Goal: Check status: Check status

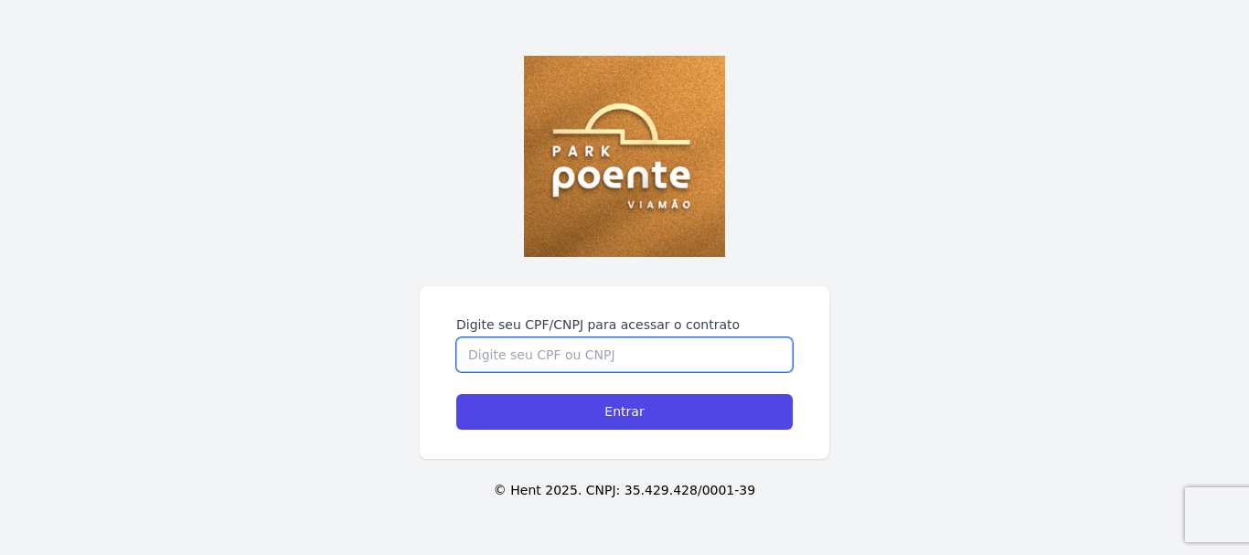
click at [593, 355] on input "Digite seu CPF/CNPJ para acessar o contrato" at bounding box center [624, 354] width 337 height 35
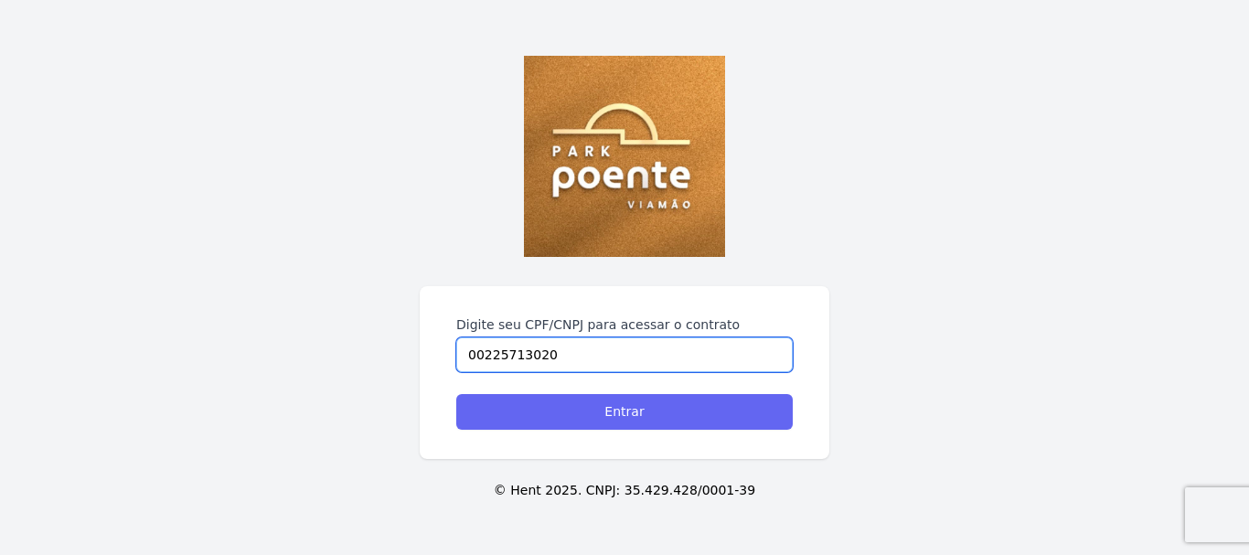
type input "00225713020"
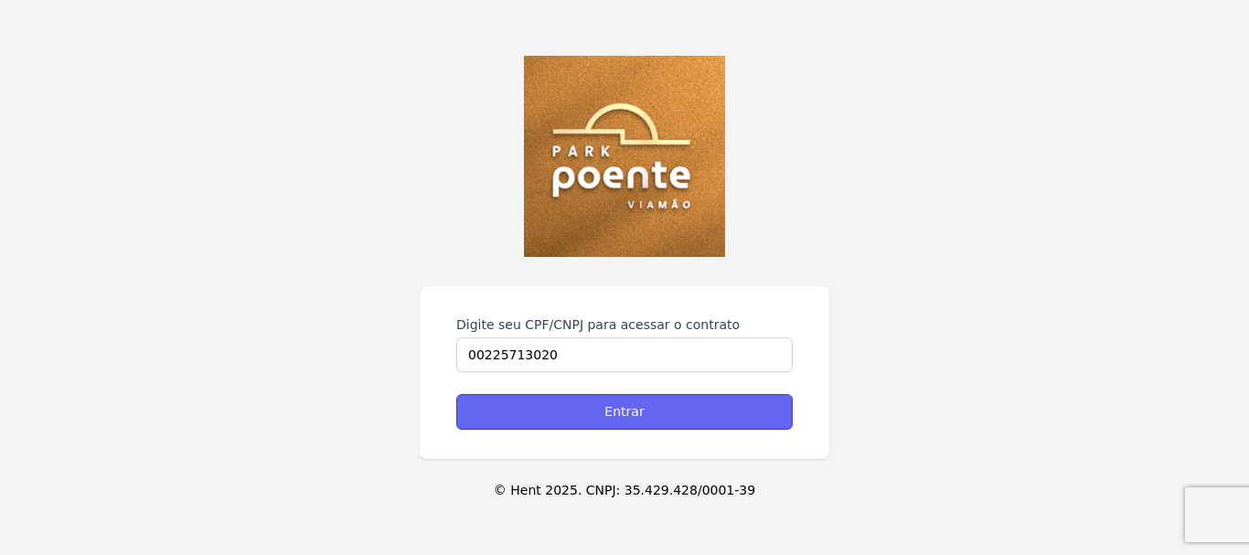
click at [677, 408] on input "Entrar" at bounding box center [624, 412] width 337 height 36
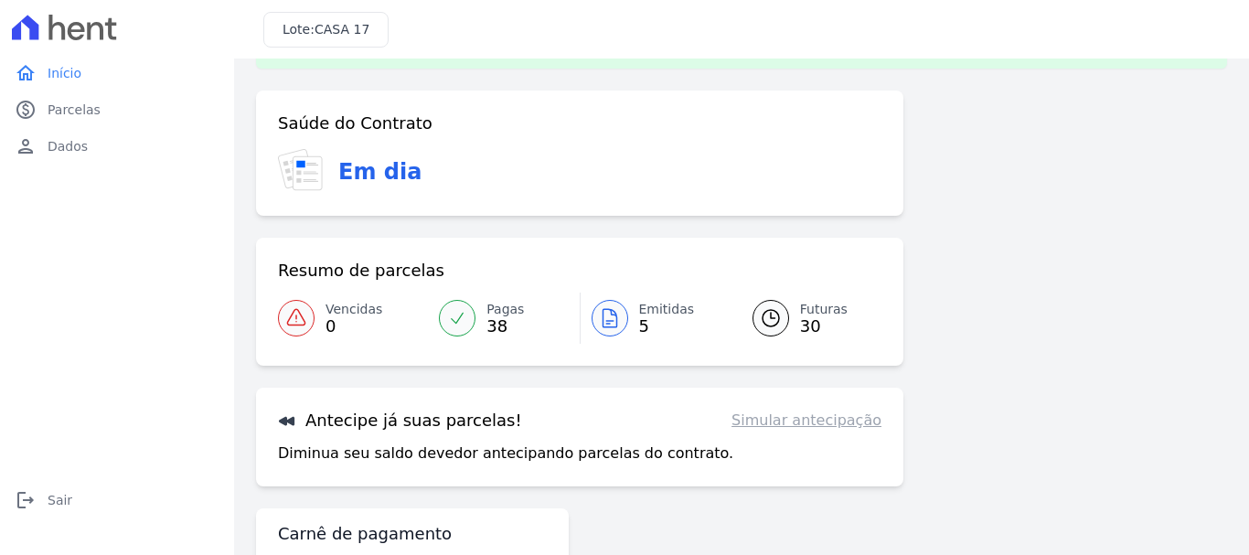
scroll to position [91, 0]
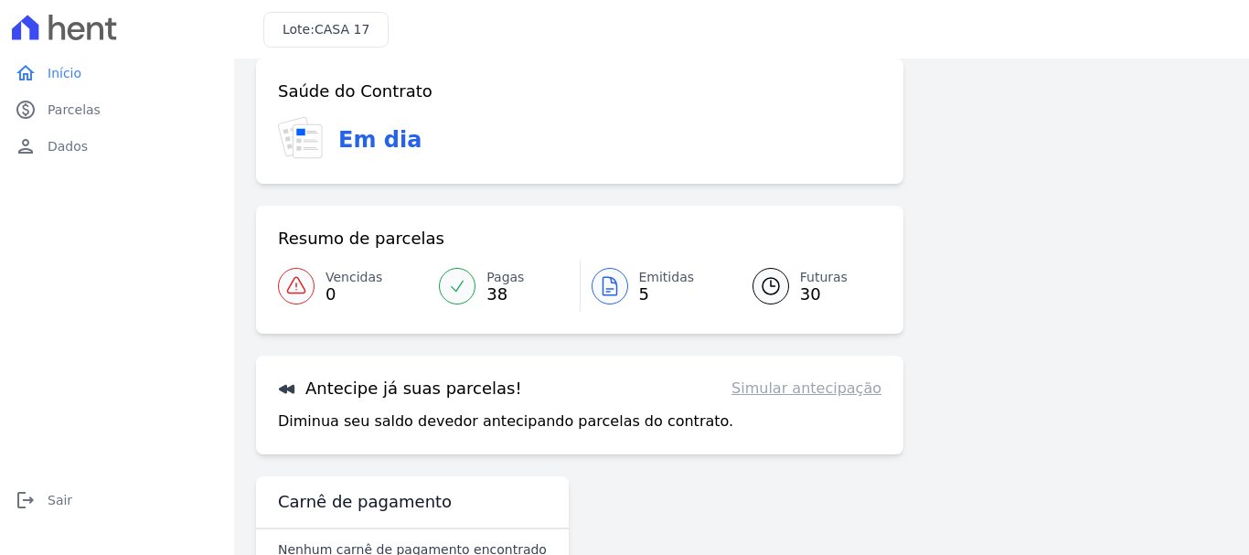
click at [644, 285] on span "Emitidas" at bounding box center [667, 277] width 56 height 19
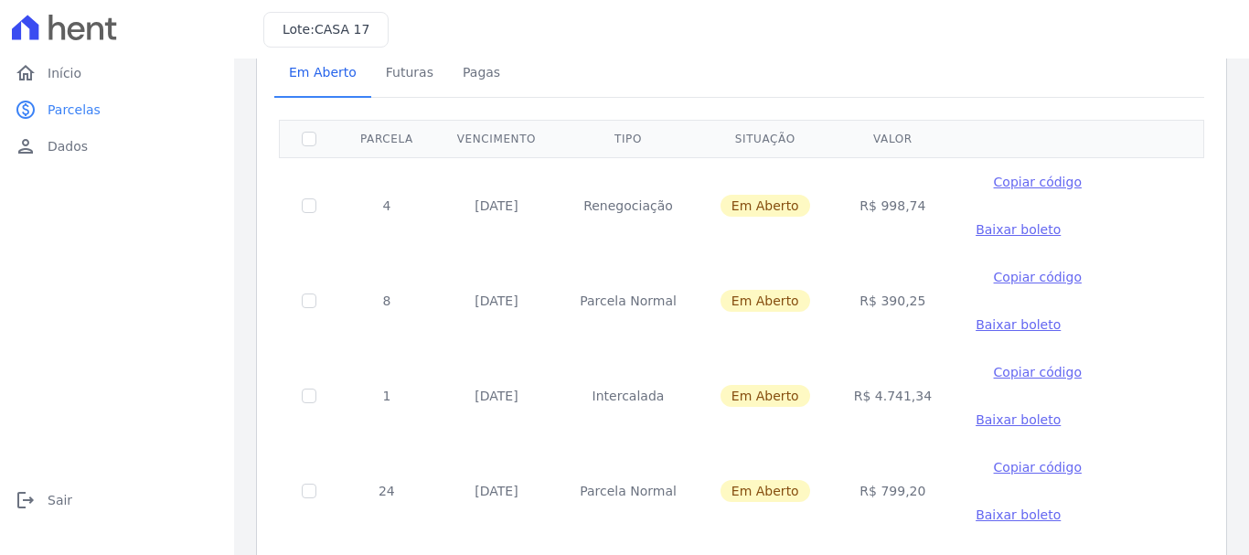
scroll to position [183, 0]
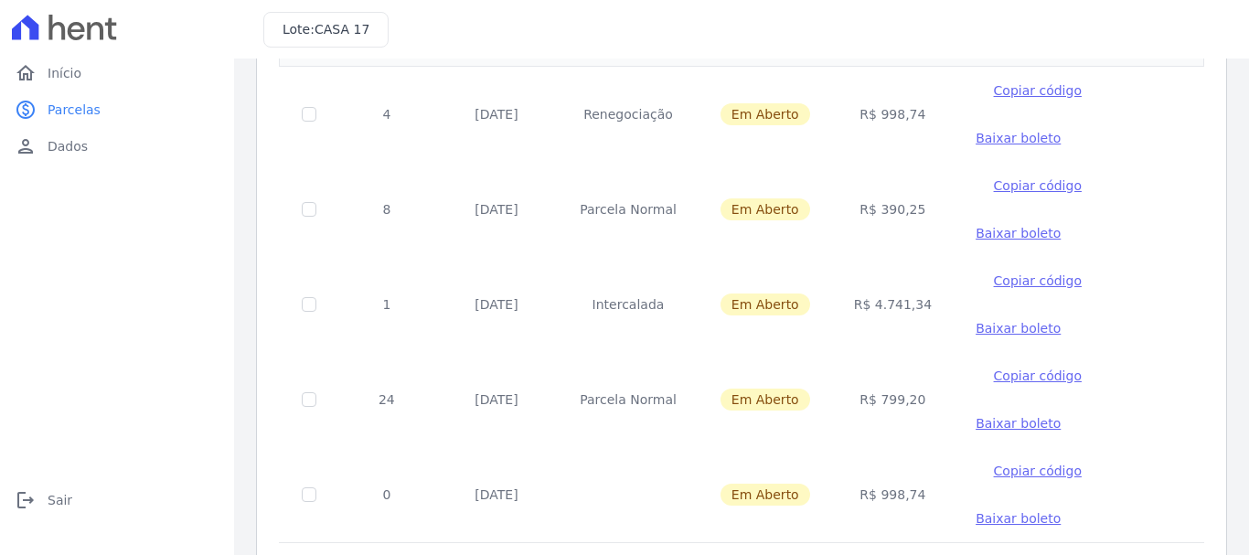
click at [752, 305] on span "Em Aberto" at bounding box center [766, 305] width 90 height 22
click at [884, 306] on td "R$ 4.741,34" at bounding box center [893, 304] width 122 height 95
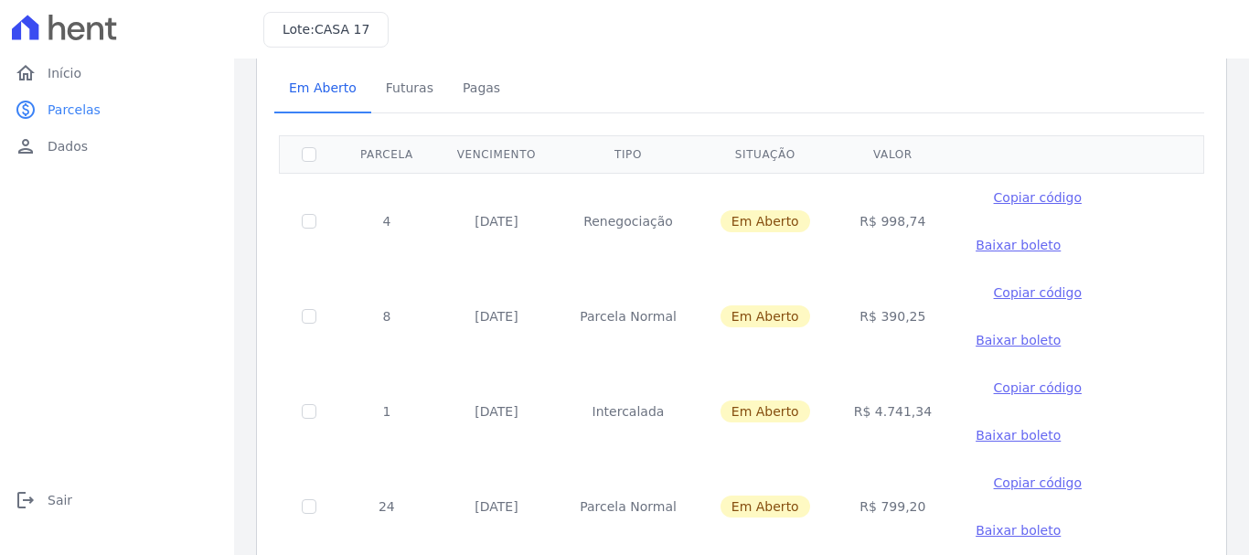
scroll to position [70, 0]
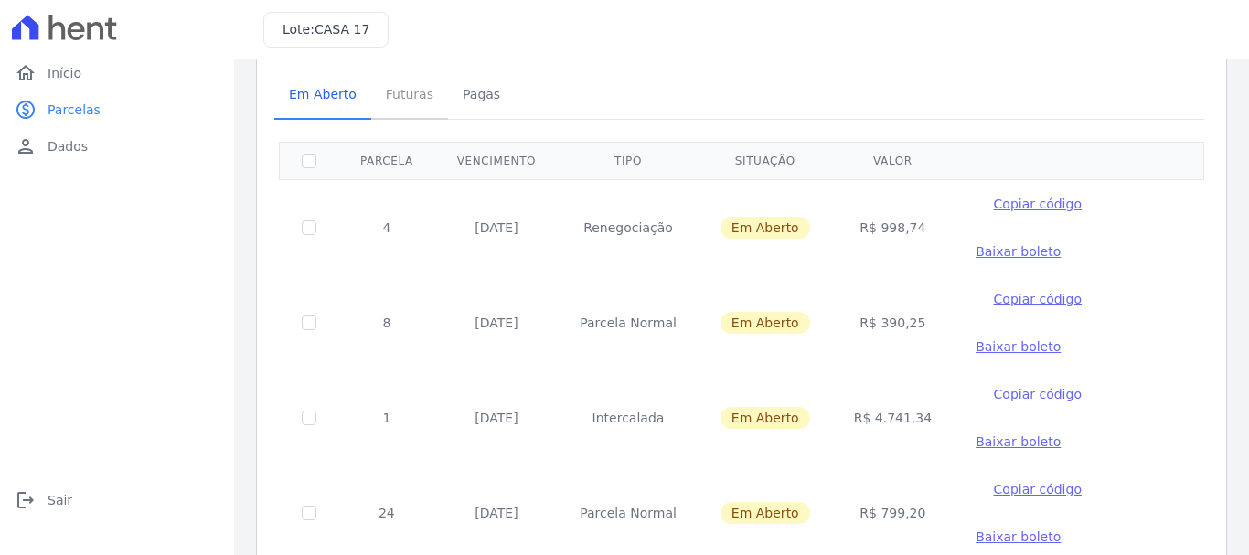
click at [397, 102] on span "Futuras" at bounding box center [410, 94] width 70 height 37
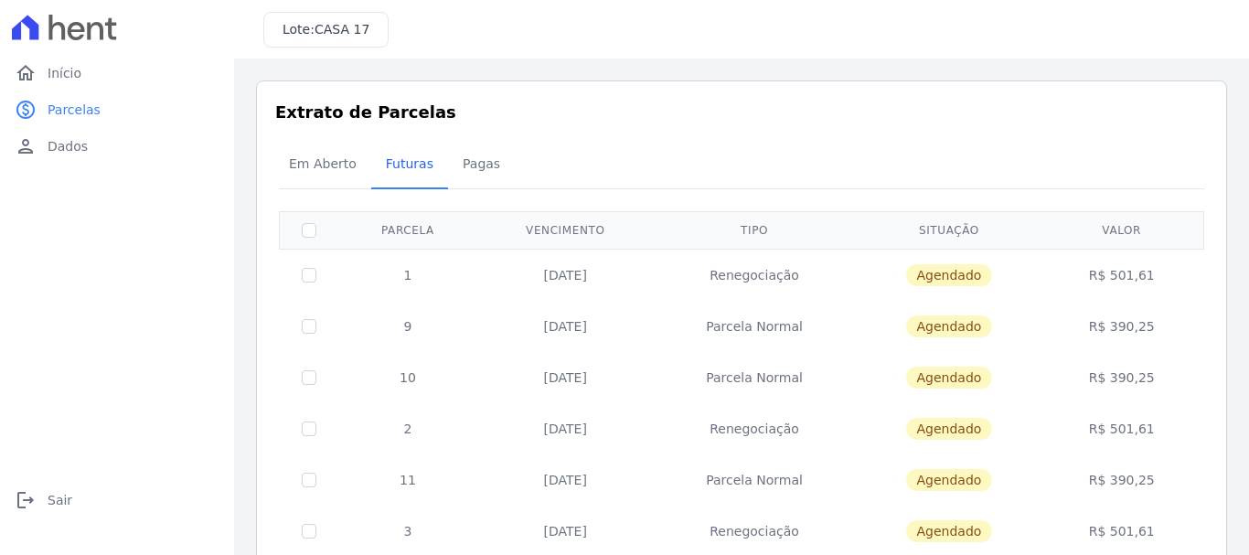
drag, startPoint x: 1152, startPoint y: 276, endPoint x: 1046, endPoint y: 273, distance: 105.2
click at [1046, 273] on td "R$ 501,61" at bounding box center [1122, 275] width 157 height 52
drag, startPoint x: 1151, startPoint y: 341, endPoint x: 1052, endPoint y: 326, distance: 100.0
click at [1052, 326] on td "R$ 390,25" at bounding box center [1122, 326] width 157 height 51
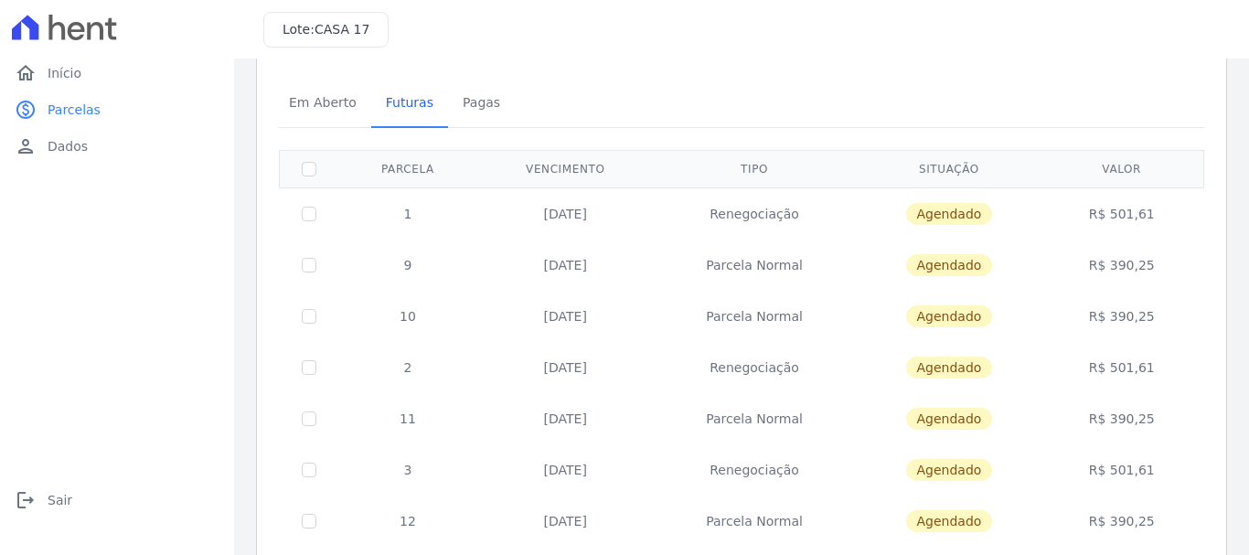
scroll to position [91, 0]
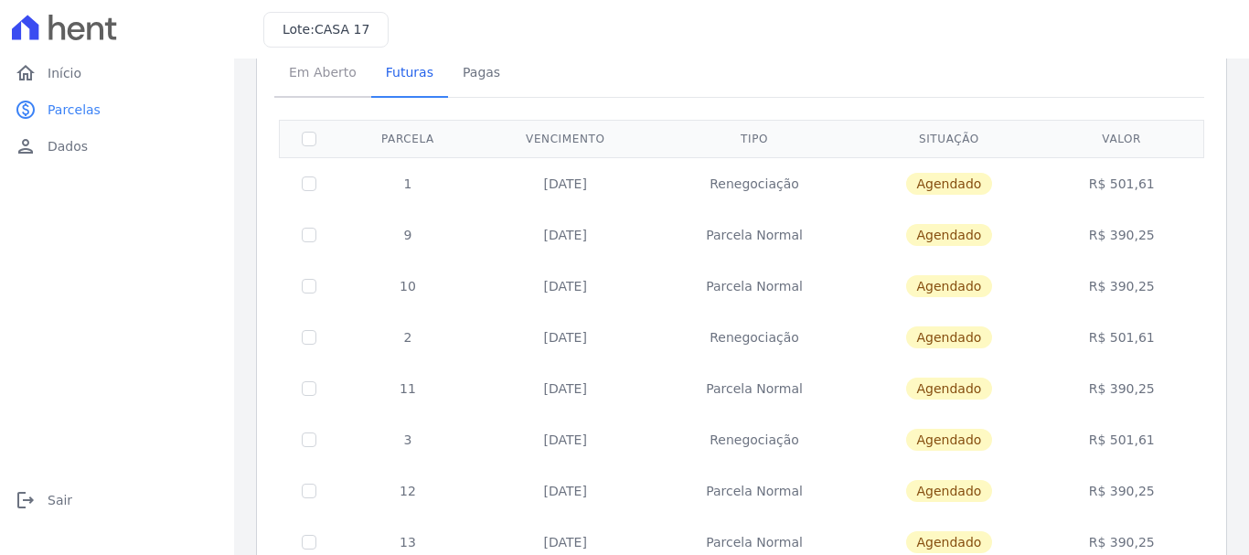
click at [320, 87] on span "Em Aberto" at bounding box center [323, 72] width 90 height 37
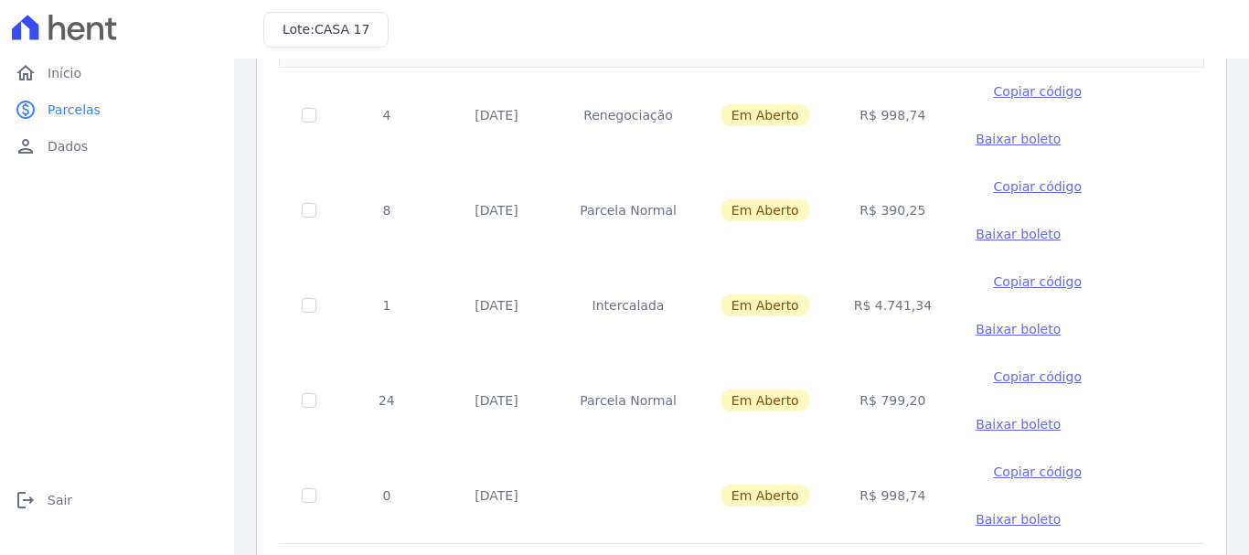
scroll to position [183, 0]
drag, startPoint x: 895, startPoint y: 402, endPoint x: 434, endPoint y: 392, distance: 461.1
click at [434, 392] on tr "24 [DATE] [GEOGRAPHIC_DATA] Em [GEOGRAPHIC_DATA] R$ 799,20 Copiar código [GEOGR…" at bounding box center [742, 399] width 925 height 95
drag, startPoint x: 897, startPoint y: 111, endPoint x: 408, endPoint y: 112, distance: 489.3
click at [408, 112] on tr "4 [DATE] Renegociação Em [GEOGRAPHIC_DATA] R$ 998,74 Copiar código [GEOGRAPHIC_…" at bounding box center [742, 114] width 925 height 96
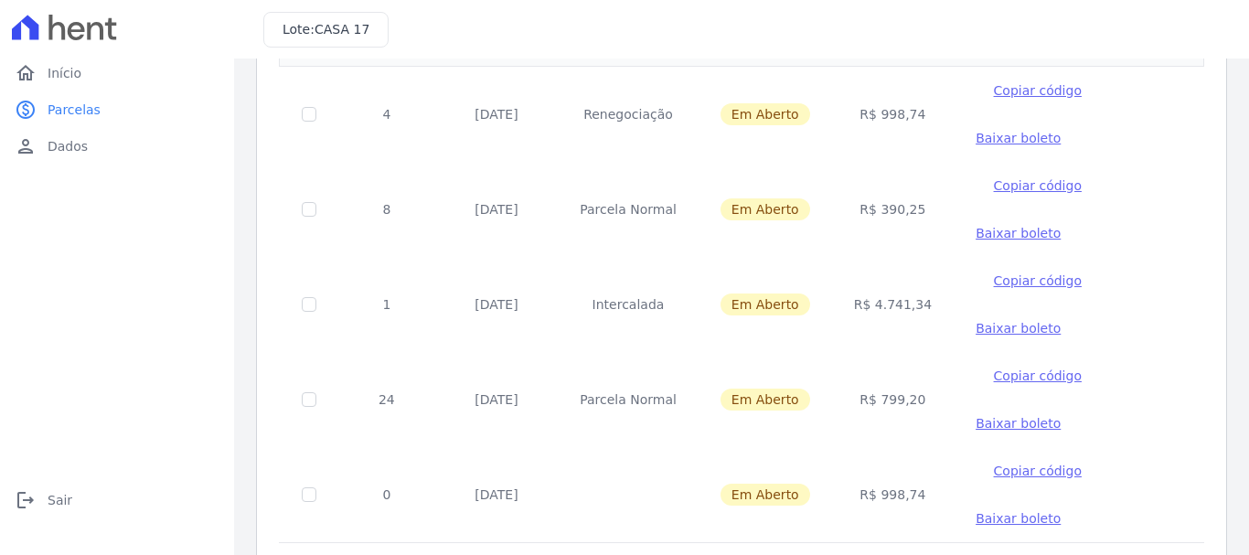
scroll to position [252, 0]
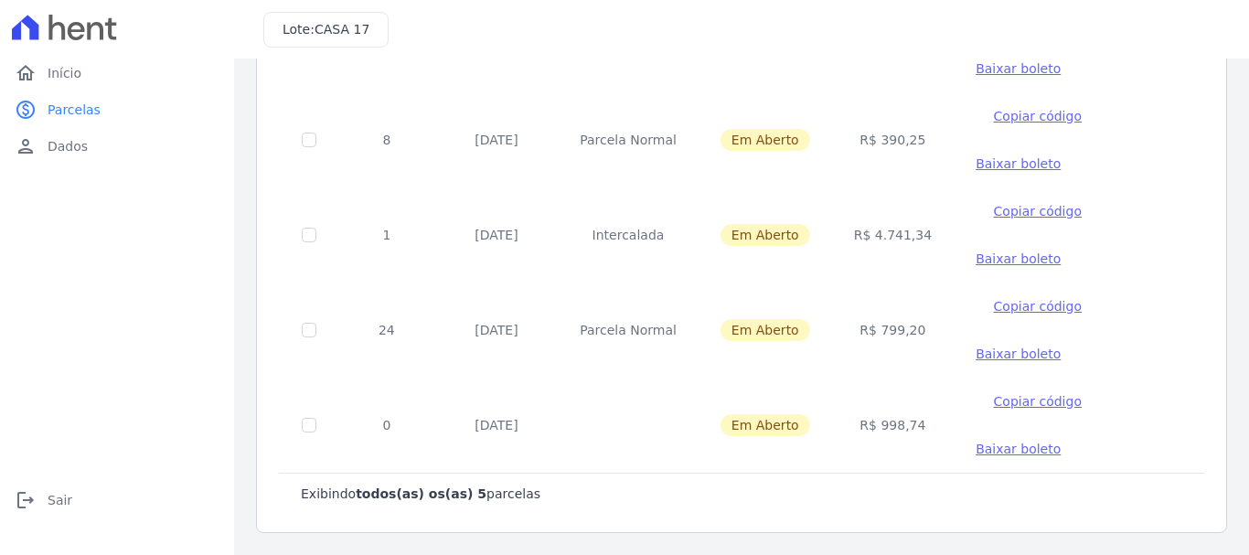
drag, startPoint x: 883, startPoint y: 332, endPoint x: 565, endPoint y: 309, distance: 318.2
click at [565, 309] on tr "24 [DATE] [GEOGRAPHIC_DATA] Em [GEOGRAPHIC_DATA] R$ 799,20 Copiar código [GEOGR…" at bounding box center [742, 330] width 925 height 95
click at [881, 342] on td "R$ 799,20" at bounding box center [893, 330] width 122 height 95
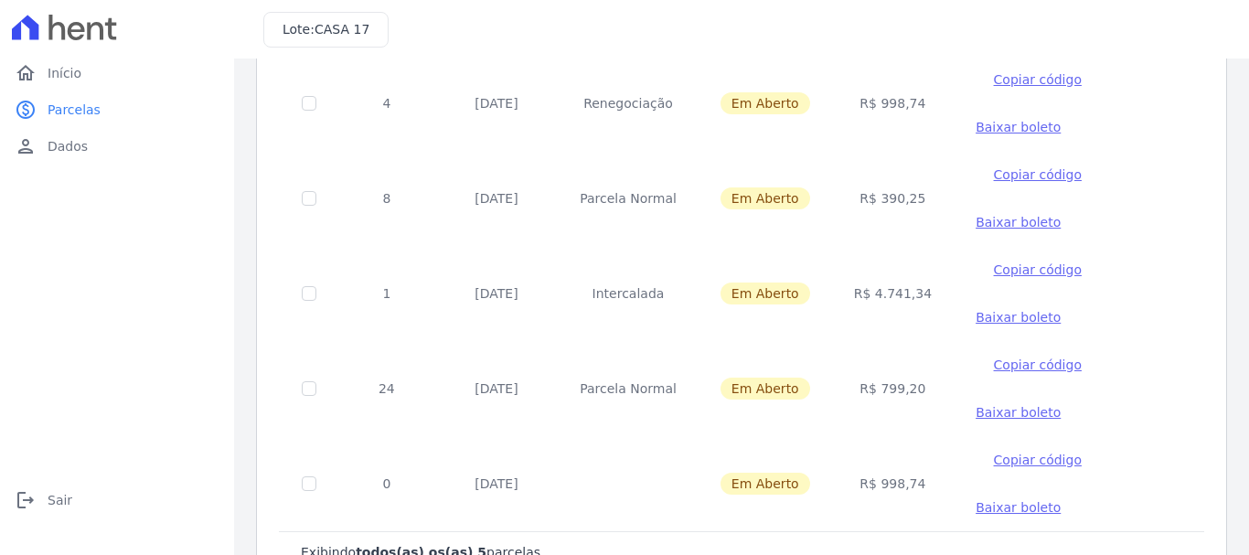
scroll to position [161, 0]
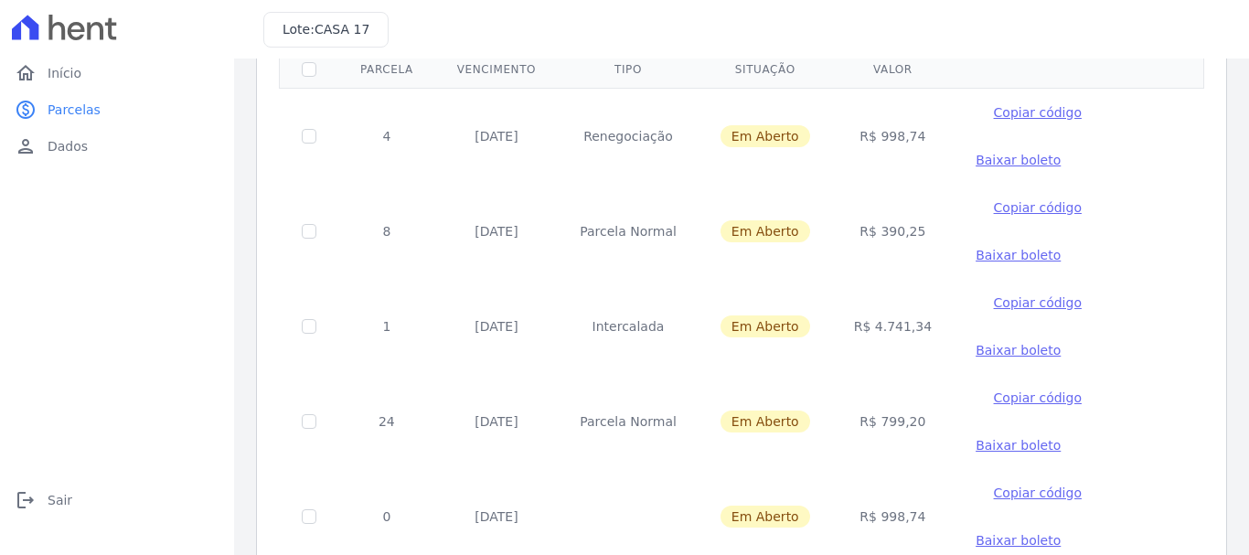
drag, startPoint x: 893, startPoint y: 222, endPoint x: 755, endPoint y: 226, distance: 137.2
click at [755, 226] on tr "8 [DATE] [GEOGRAPHIC_DATA] Em [GEOGRAPHIC_DATA] R$ 390,25 Copiar código [GEOGRA…" at bounding box center [742, 231] width 925 height 95
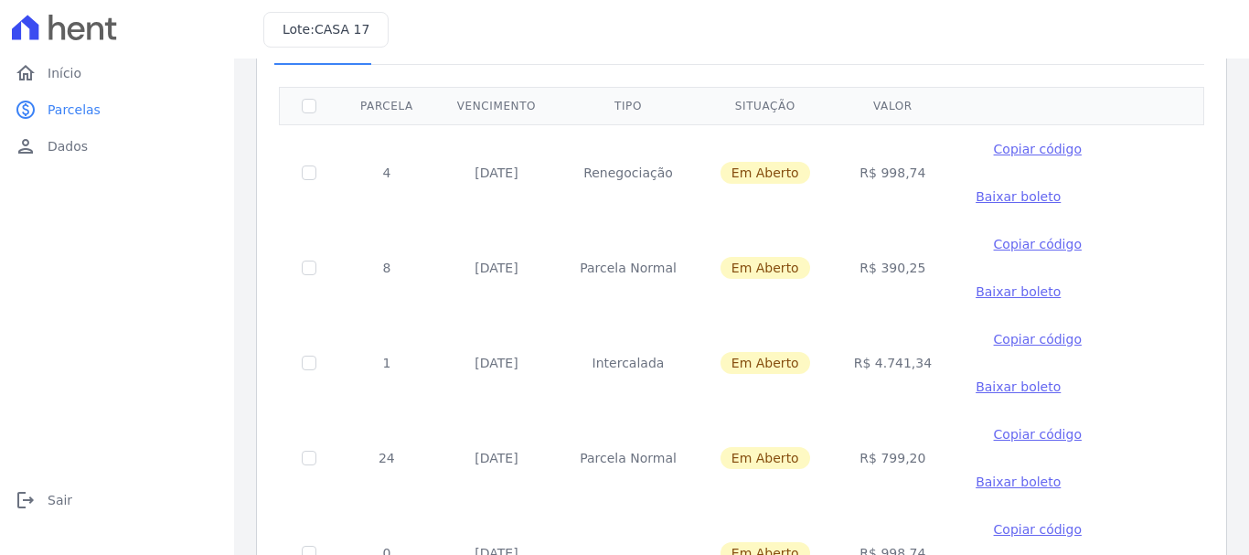
scroll to position [0, 0]
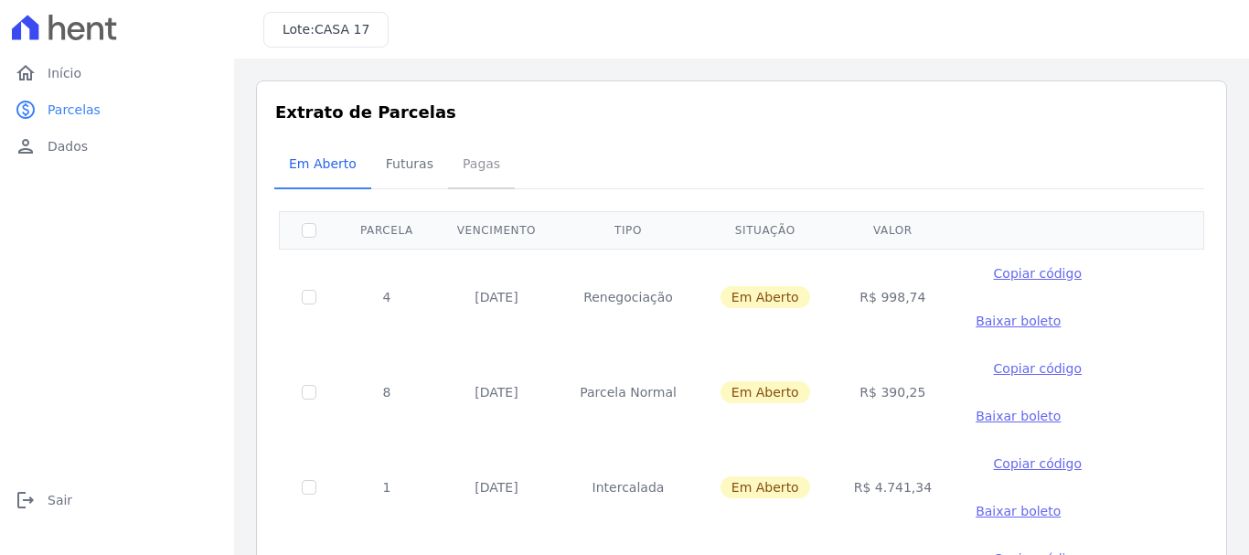
click at [479, 168] on span "Pagas" at bounding box center [481, 163] width 59 height 37
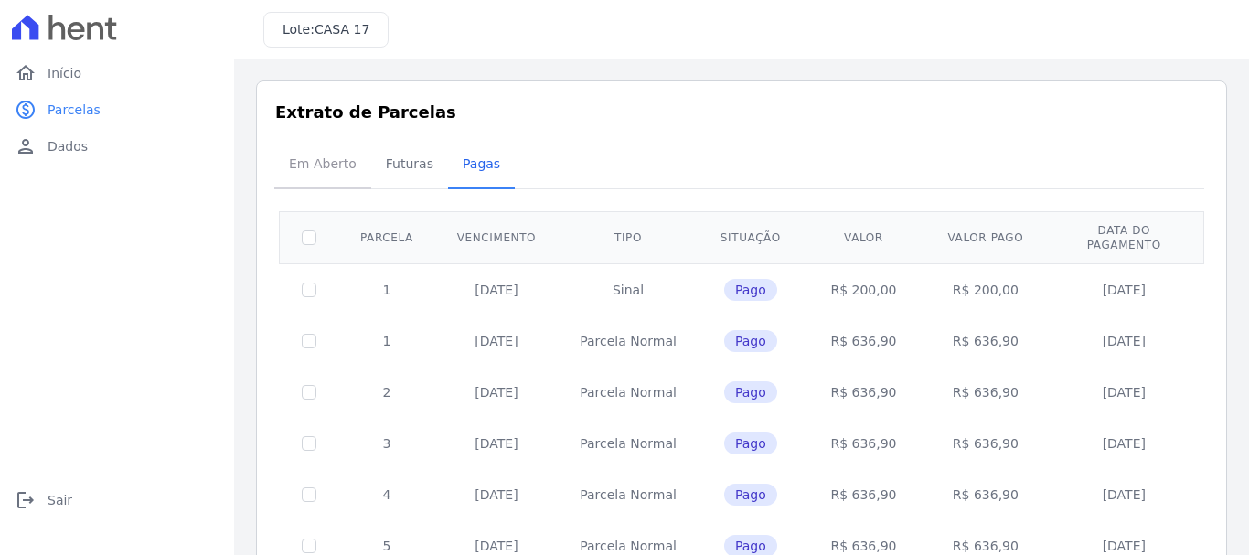
click at [335, 182] on span "Em Aberto" at bounding box center [323, 163] width 90 height 37
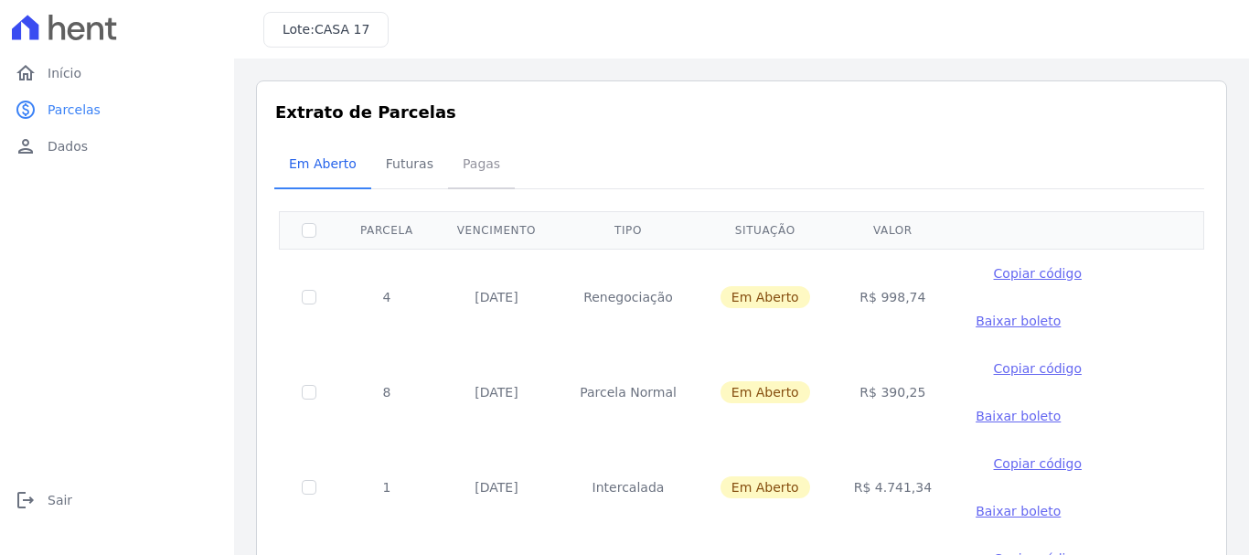
click at [485, 167] on span "Pagas" at bounding box center [481, 163] width 59 height 37
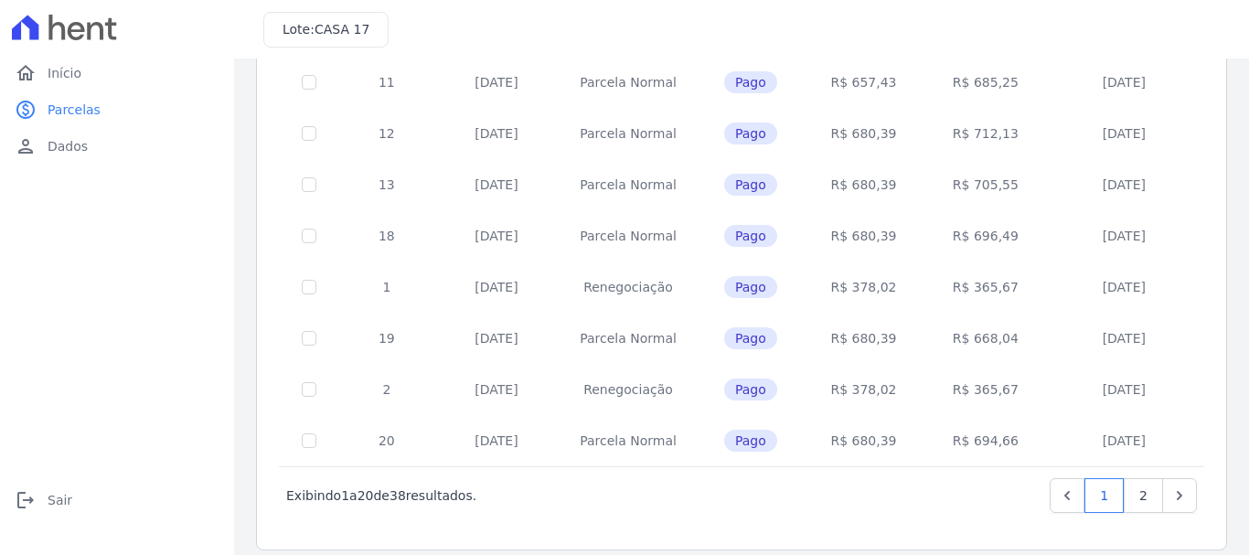
scroll to position [823, 0]
drag, startPoint x: 498, startPoint y: 470, endPoint x: 325, endPoint y: 473, distance: 173.8
click at [325, 477] on div "Exibindo 1 a 20 de 38 resultados. 1 2" at bounding box center [741, 494] width 911 height 35
click at [772, 479] on div "Exibindo 1 a 20 de 38 resultados. 1 2" at bounding box center [741, 494] width 911 height 35
click at [1134, 485] on link "2" at bounding box center [1143, 494] width 39 height 35
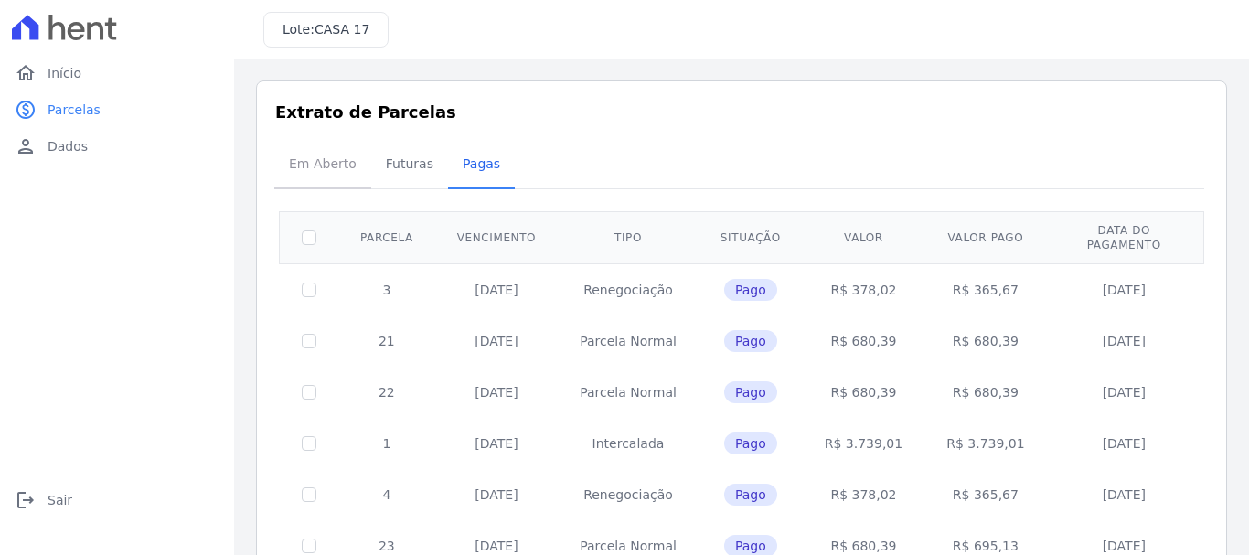
click at [321, 164] on span "Em Aberto" at bounding box center [323, 163] width 90 height 37
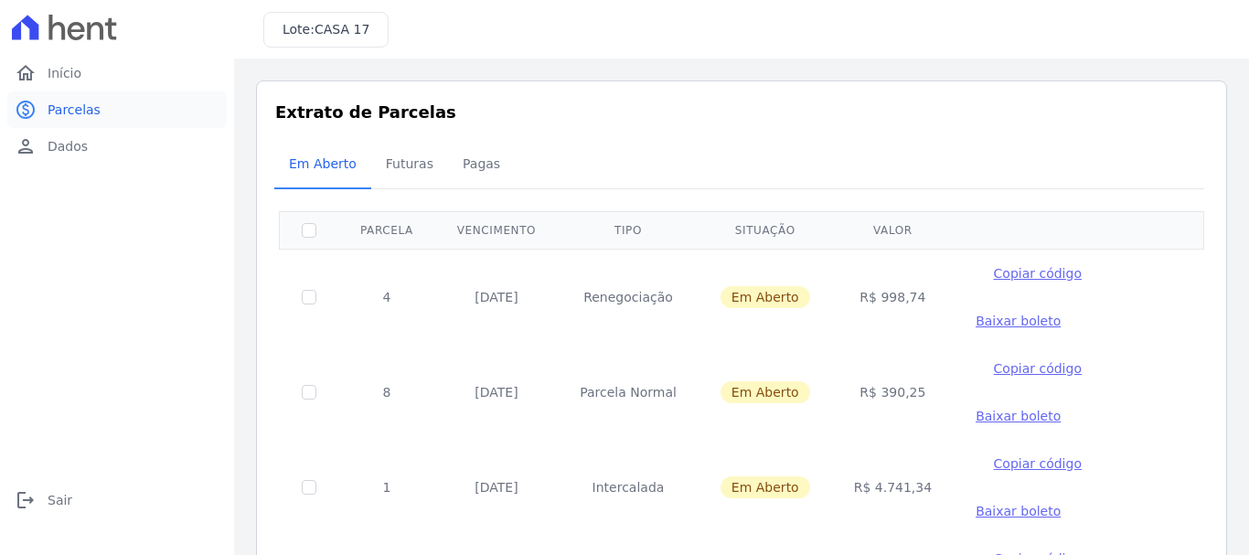
click at [75, 106] on span "Parcelas" at bounding box center [74, 110] width 53 height 18
click at [72, 78] on span "Início" at bounding box center [65, 73] width 34 height 18
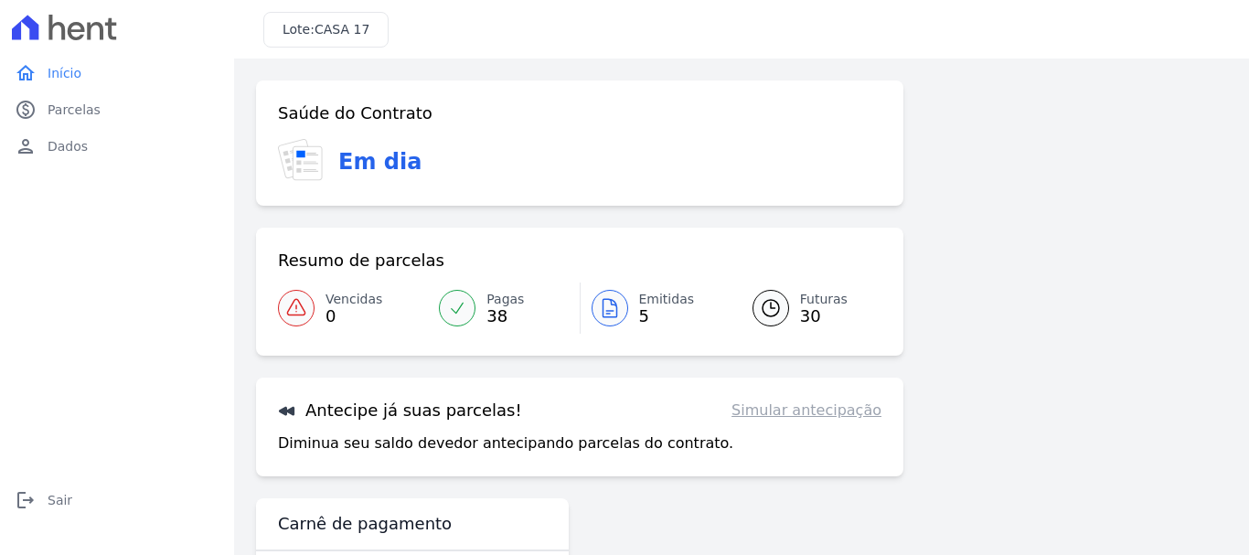
click at [639, 298] on span "Emitidas" at bounding box center [667, 299] width 56 height 19
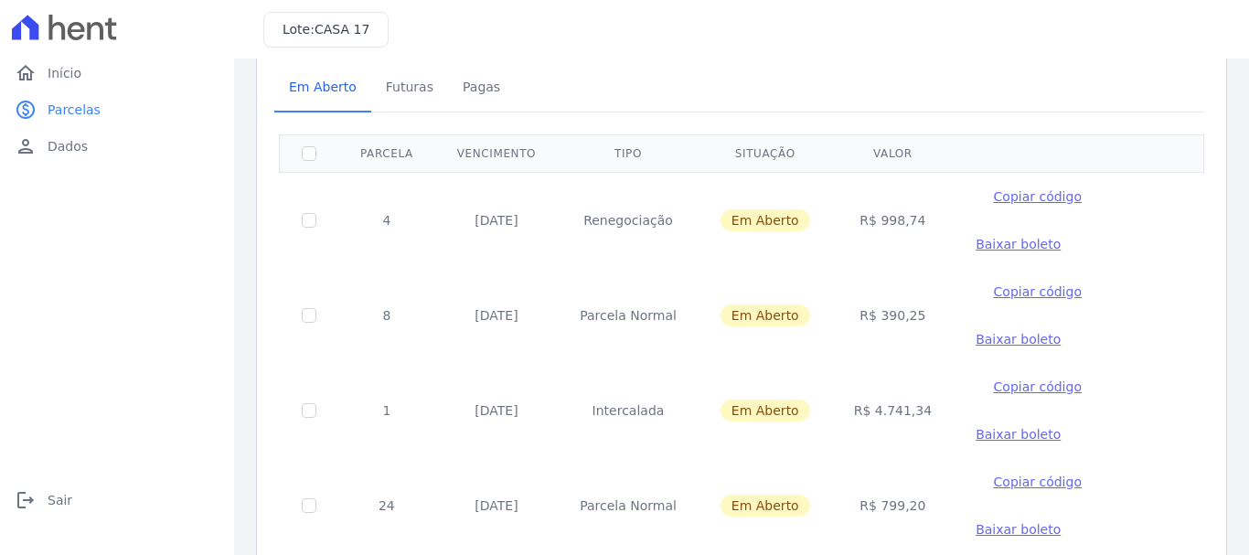
scroll to position [183, 0]
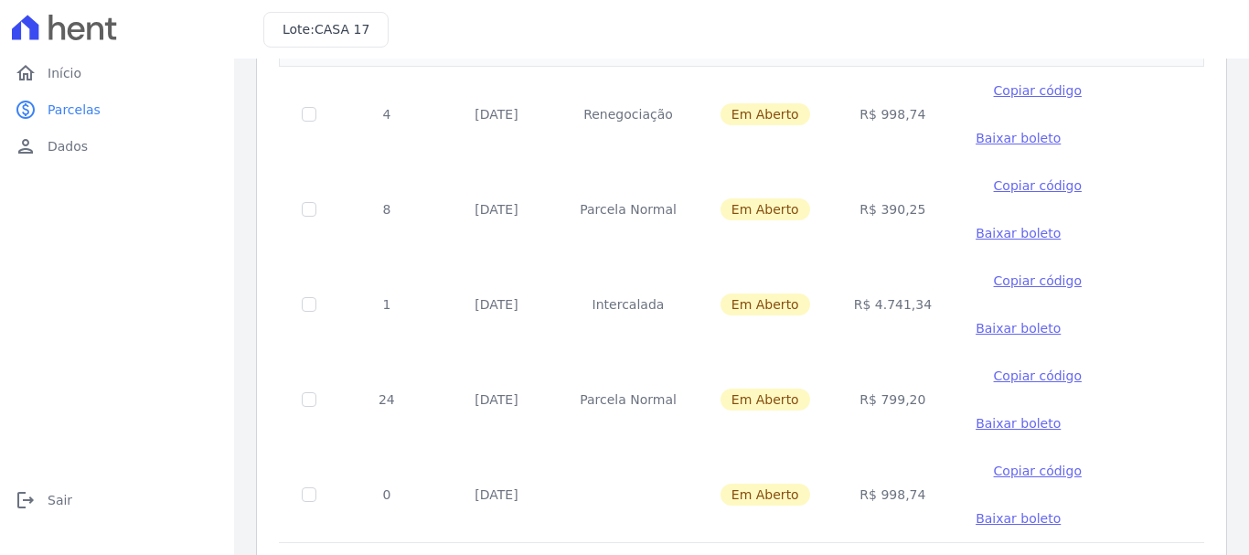
drag, startPoint x: 894, startPoint y: 306, endPoint x: 772, endPoint y: 288, distance: 123.0
click at [772, 288] on tr "1 [DATE] [GEOGRAPHIC_DATA] Em [GEOGRAPHIC_DATA] R$ 4.741,34 Copiar código [GEOG…" at bounding box center [742, 304] width 925 height 95
click at [877, 396] on td "R$ 799,20" at bounding box center [893, 399] width 122 height 95
drag, startPoint x: 910, startPoint y: 401, endPoint x: 751, endPoint y: 402, distance: 159.1
click at [751, 402] on tr "24 [DATE] [GEOGRAPHIC_DATA] Em [GEOGRAPHIC_DATA] R$ 799,20 Copiar código [GEOGR…" at bounding box center [742, 399] width 925 height 95
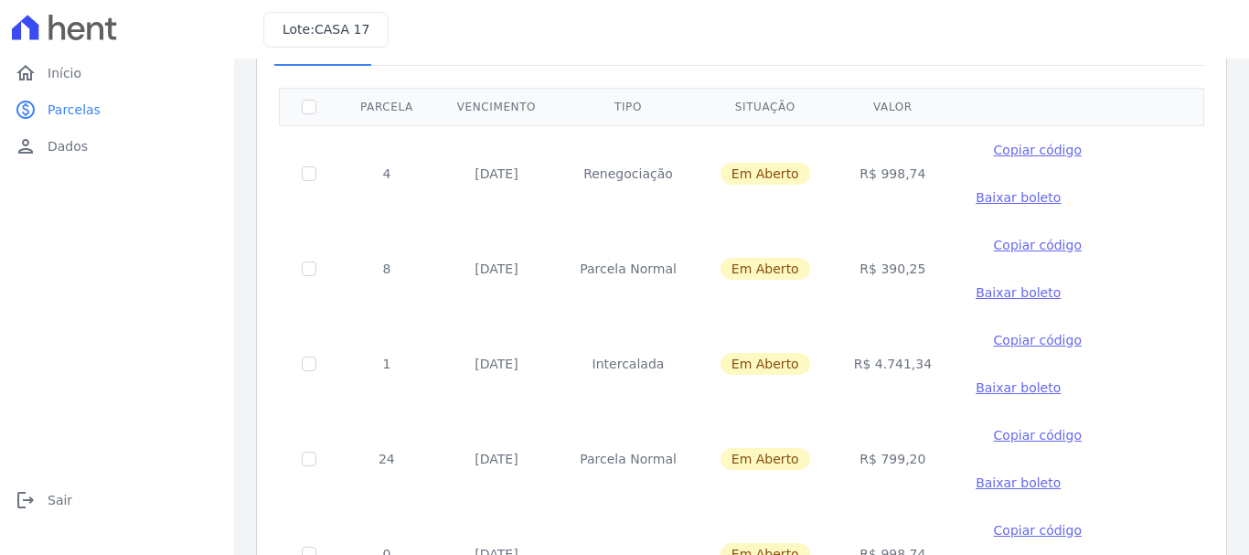
scroll to position [91, 0]
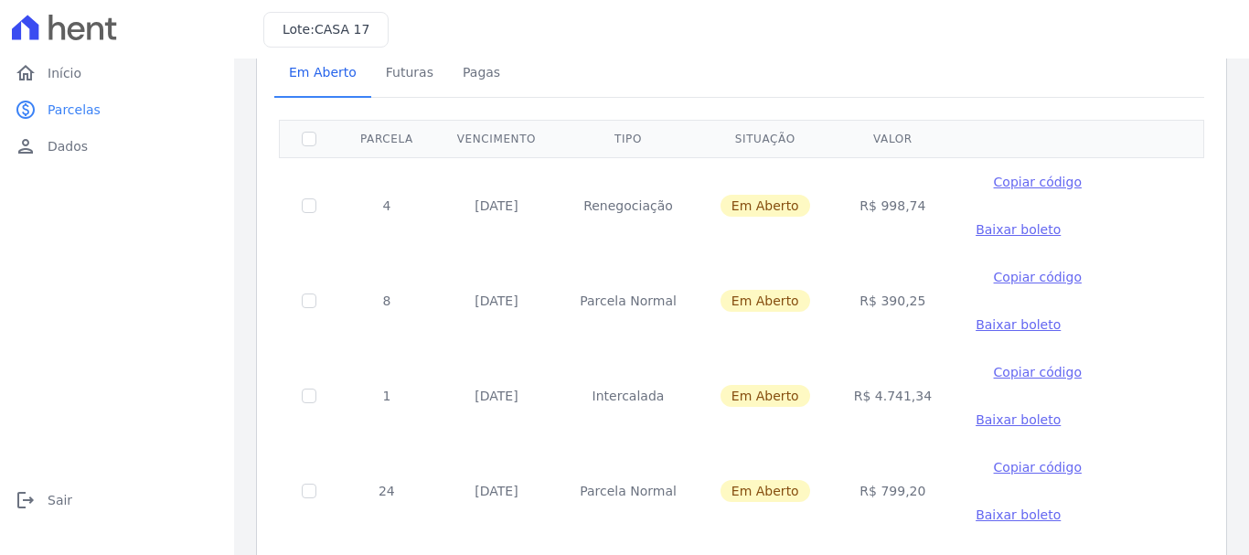
drag, startPoint x: 890, startPoint y: 206, endPoint x: 824, endPoint y: 212, distance: 66.2
click at [832, 212] on td "R$ 998,74" at bounding box center [893, 205] width 122 height 96
drag, startPoint x: 877, startPoint y: 300, endPoint x: 749, endPoint y: 278, distance: 129.9
click at [749, 279] on tr "8 [DATE] [GEOGRAPHIC_DATA] Em [GEOGRAPHIC_DATA] R$ 390,25 Copiar código [GEOGRA…" at bounding box center [742, 300] width 925 height 95
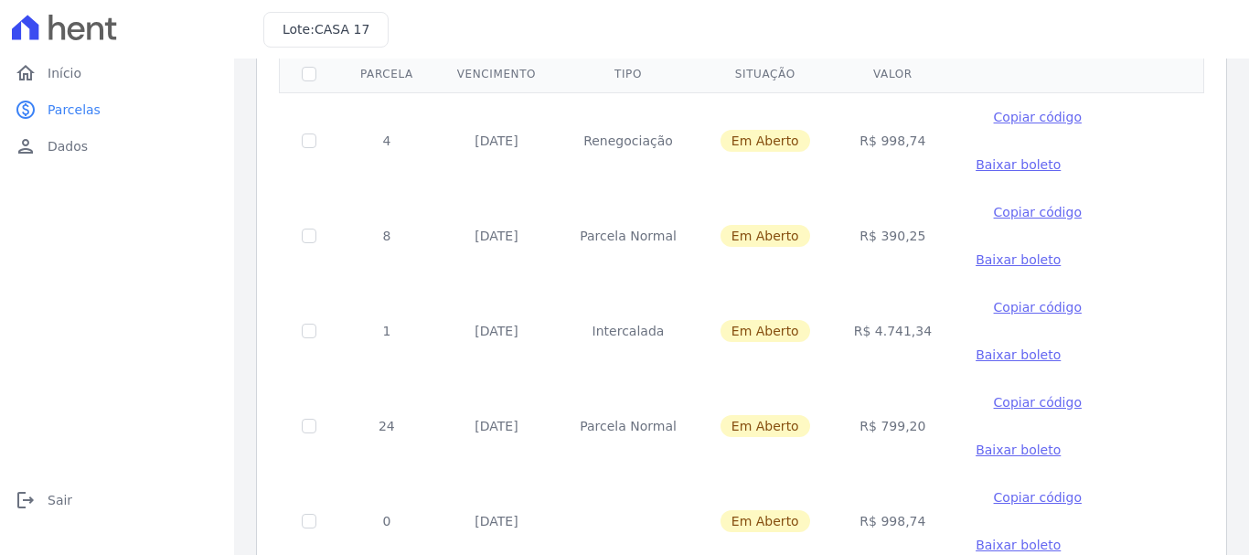
scroll to position [252, 0]
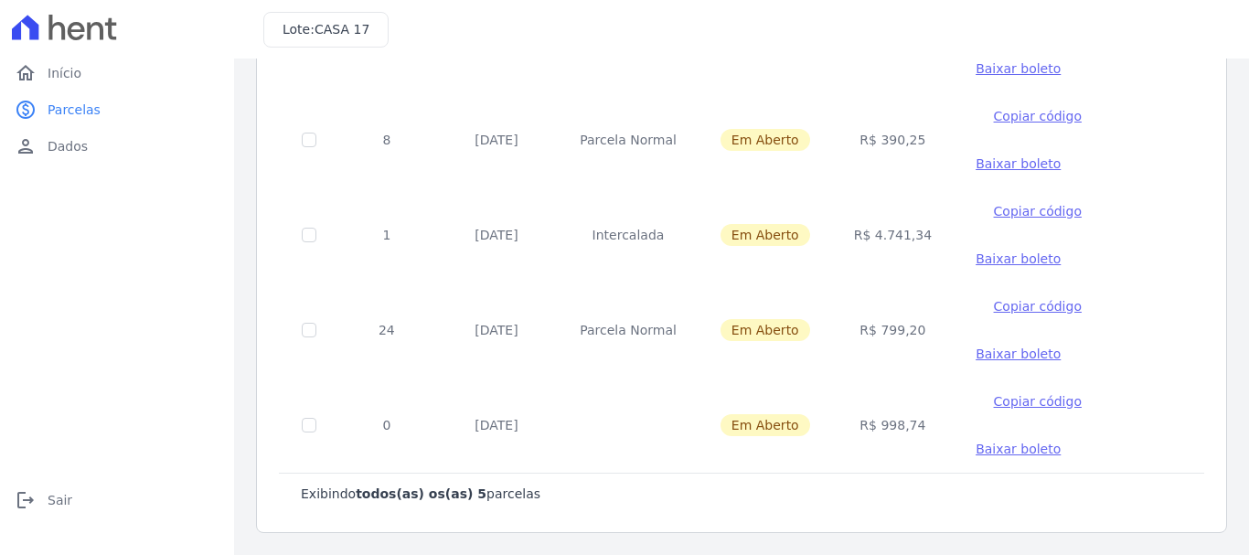
drag, startPoint x: 904, startPoint y: 434, endPoint x: 829, endPoint y: 431, distance: 75.1
click at [832, 431] on td "R$ 998,74" at bounding box center [893, 425] width 122 height 95
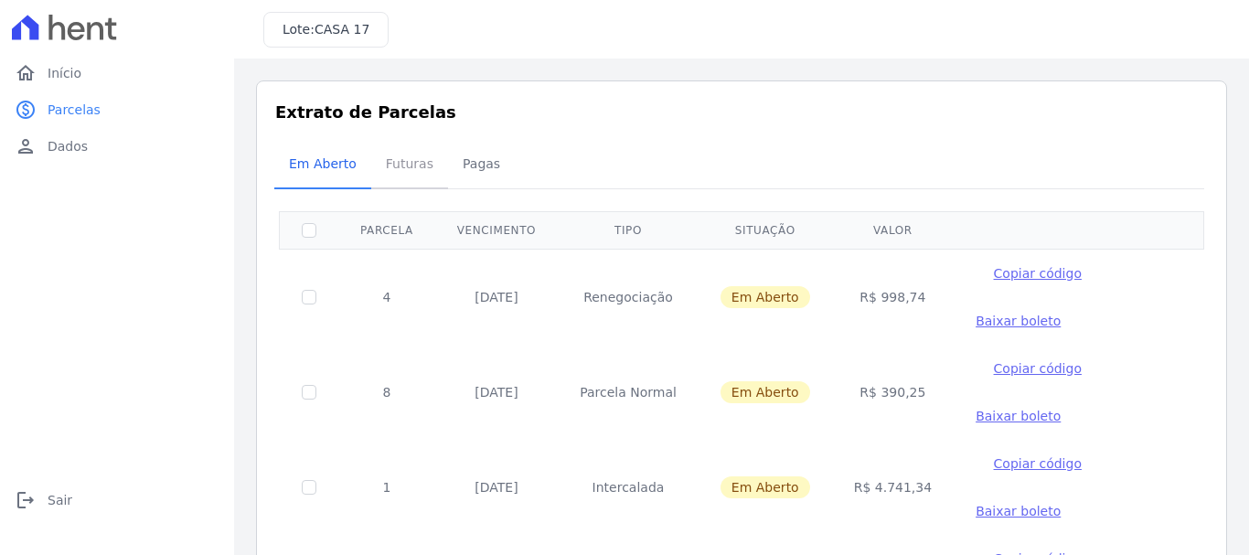
click at [405, 174] on span "Futuras" at bounding box center [410, 163] width 70 height 37
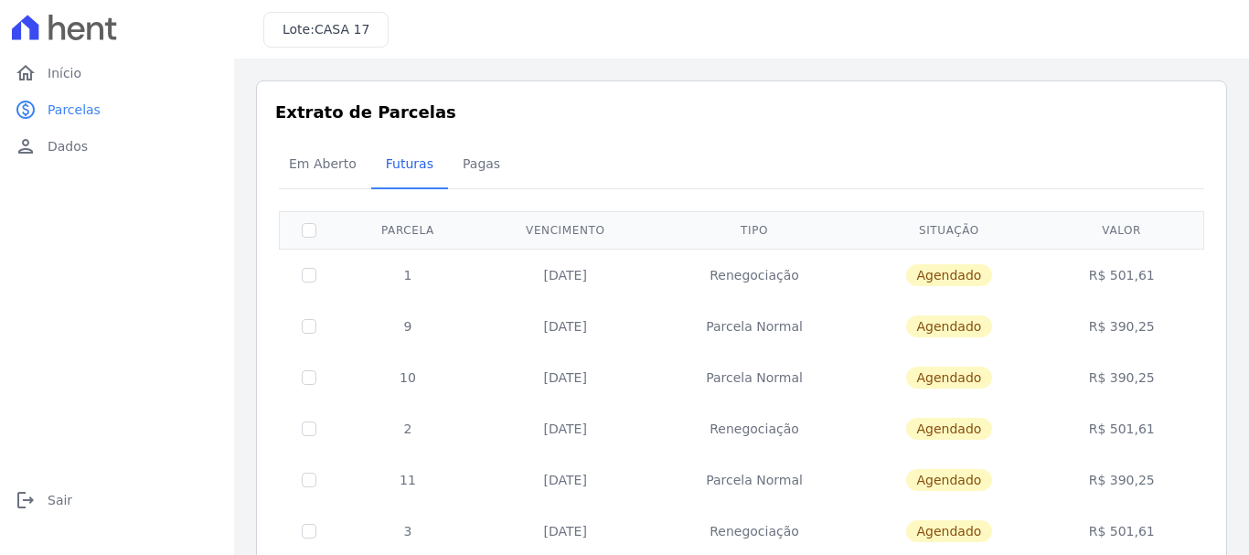
drag, startPoint x: 1141, startPoint y: 272, endPoint x: 1029, endPoint y: 267, distance: 111.7
click at [1029, 267] on tr "1 [DATE] Renegociação [GEOGRAPHIC_DATA] R$ 501,61" at bounding box center [742, 275] width 925 height 52
drag, startPoint x: 1155, startPoint y: 329, endPoint x: 1053, endPoint y: 330, distance: 102.4
click at [1053, 330] on td "R$ 390,25" at bounding box center [1122, 326] width 157 height 51
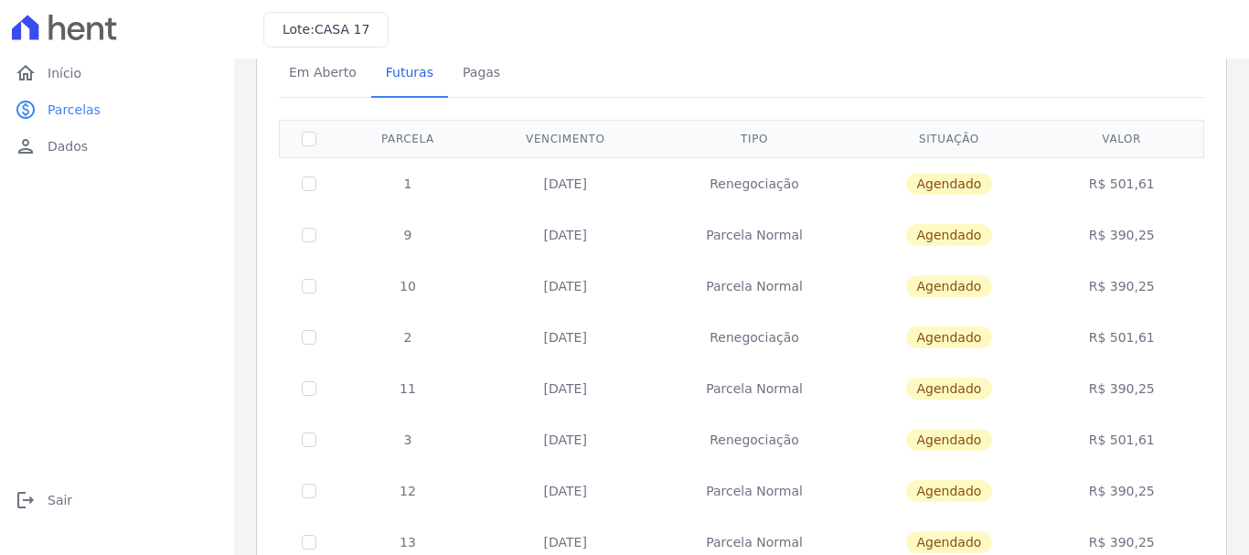
drag, startPoint x: 1151, startPoint y: 298, endPoint x: 1122, endPoint y: 289, distance: 29.8
click at [1122, 289] on td "R$ 390,25" at bounding box center [1122, 286] width 157 height 51
drag, startPoint x: 1155, startPoint y: 344, endPoint x: 1110, endPoint y: 348, distance: 45.0
click at [1089, 344] on td "R$ 501,61" at bounding box center [1122, 337] width 157 height 51
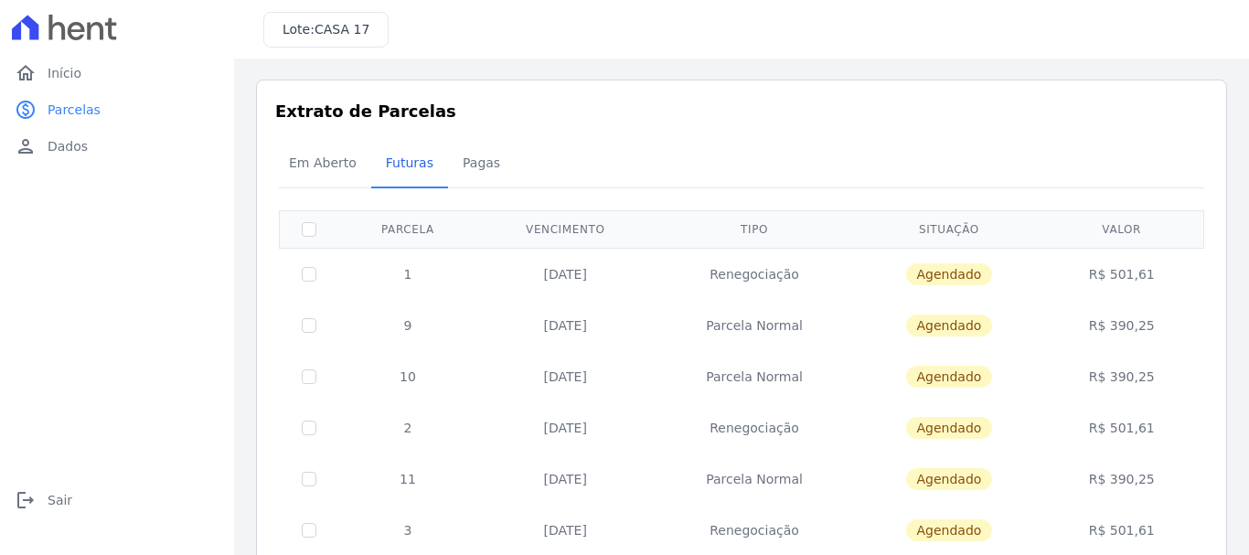
scroll to position [0, 0]
click at [324, 182] on span "Em Aberto" at bounding box center [323, 163] width 90 height 37
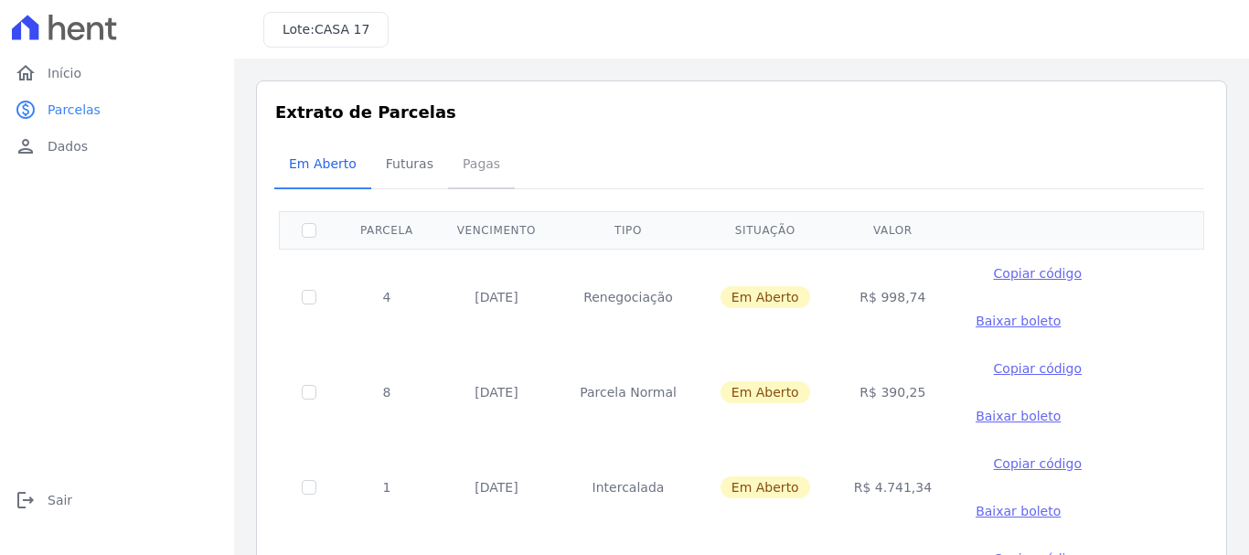
click at [483, 171] on span "Pagas" at bounding box center [481, 163] width 59 height 37
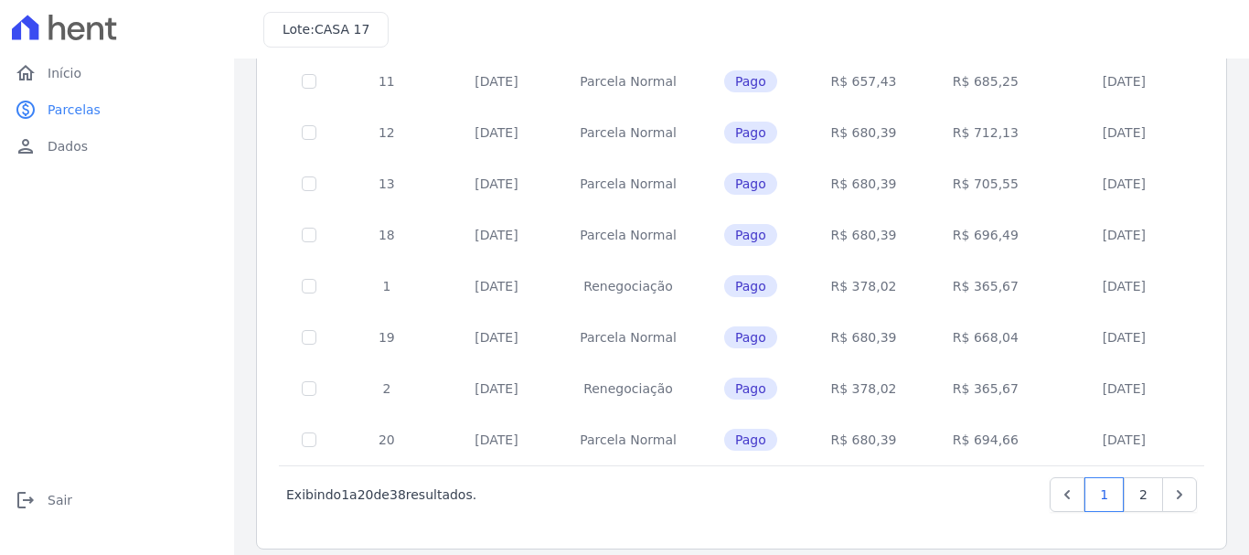
scroll to position [825, 0]
click at [1126, 483] on link "2" at bounding box center [1143, 493] width 39 height 35
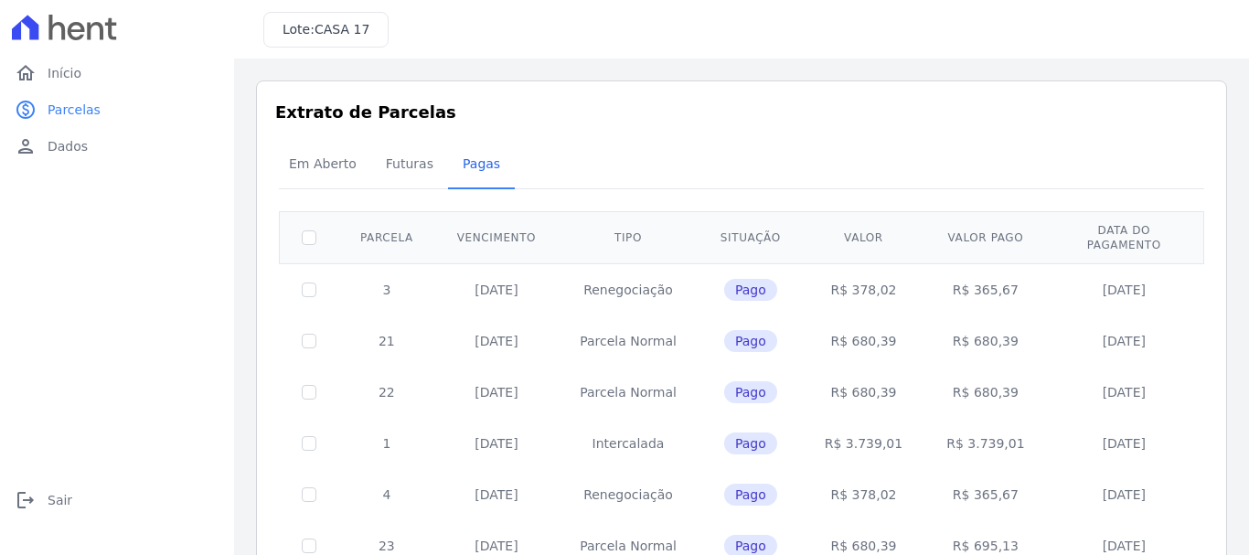
drag, startPoint x: 997, startPoint y: 430, endPoint x: 892, endPoint y: 423, distance: 105.4
click at [892, 423] on tr "1 [DATE] [GEOGRAPHIC_DATA] Pago R$ 3.739,01 R$ 3.739,01 [DATE]" at bounding box center [742, 443] width 925 height 51
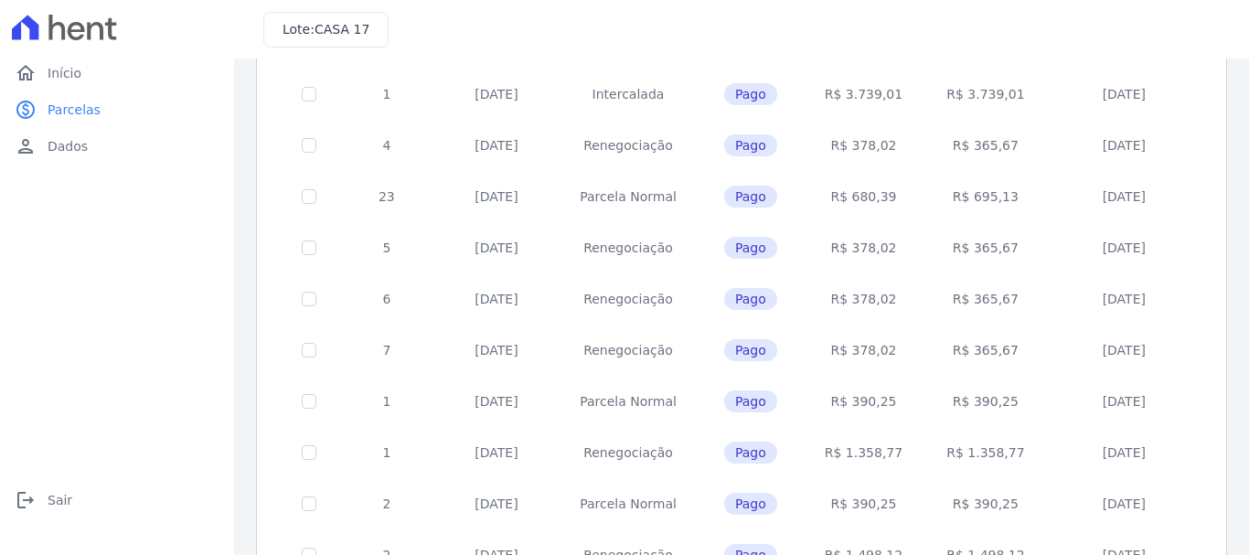
scroll to position [457, 0]
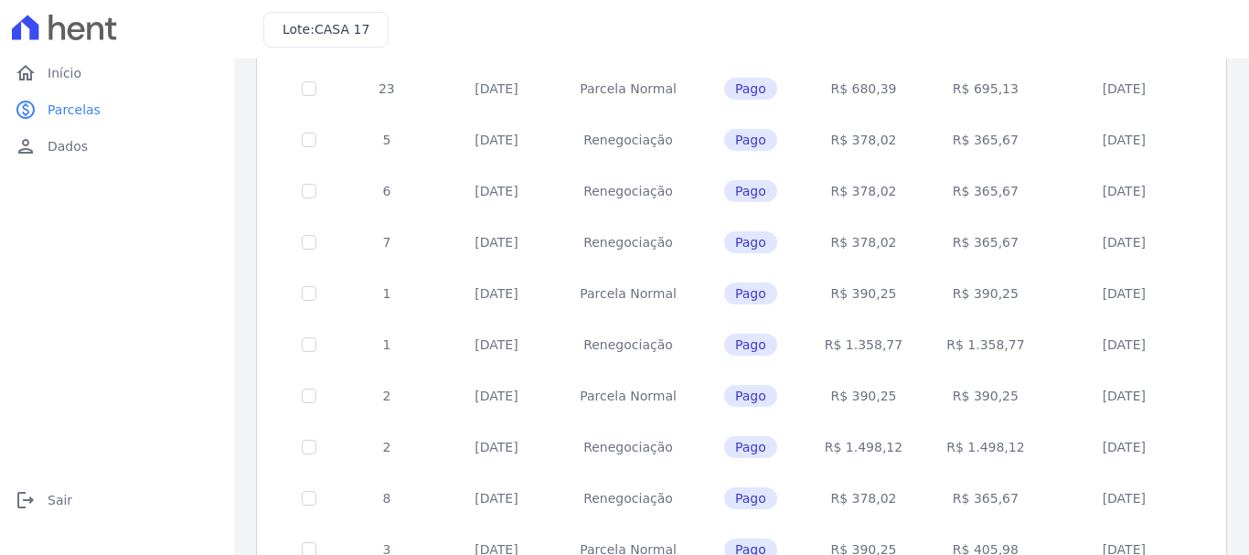
click at [1047, 319] on td "[DATE]" at bounding box center [1124, 344] width 155 height 51
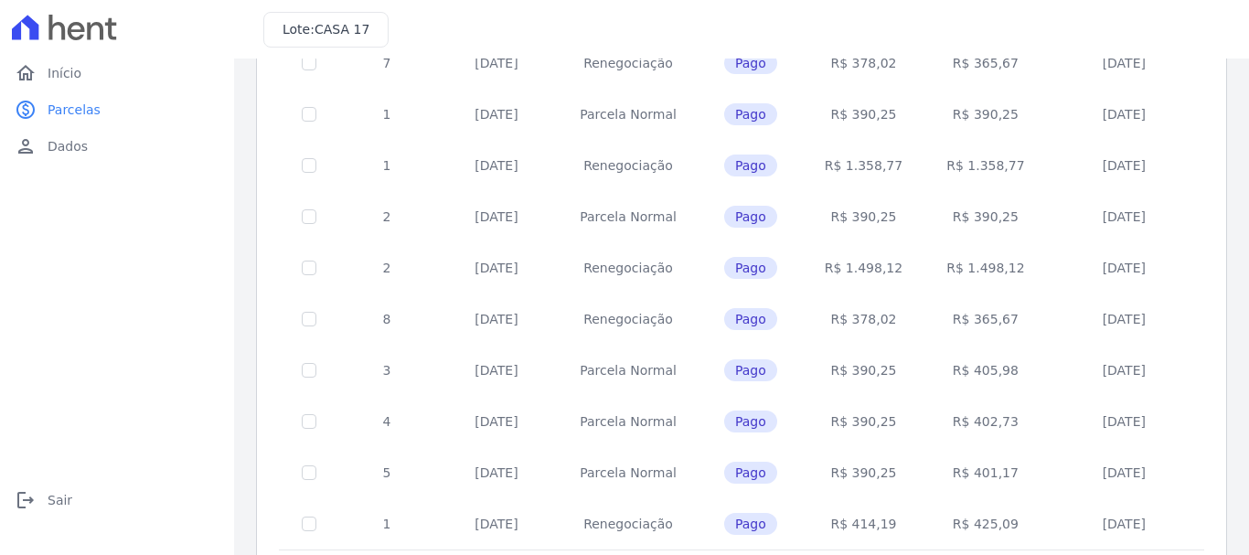
scroll to position [723, 0]
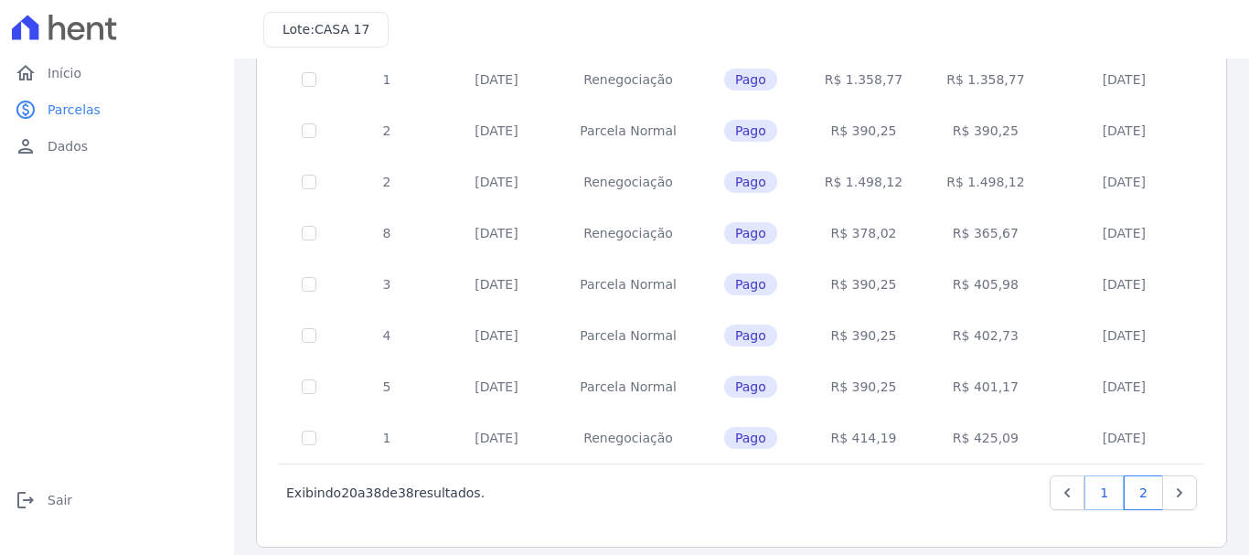
click at [1098, 490] on link "1" at bounding box center [1104, 493] width 39 height 35
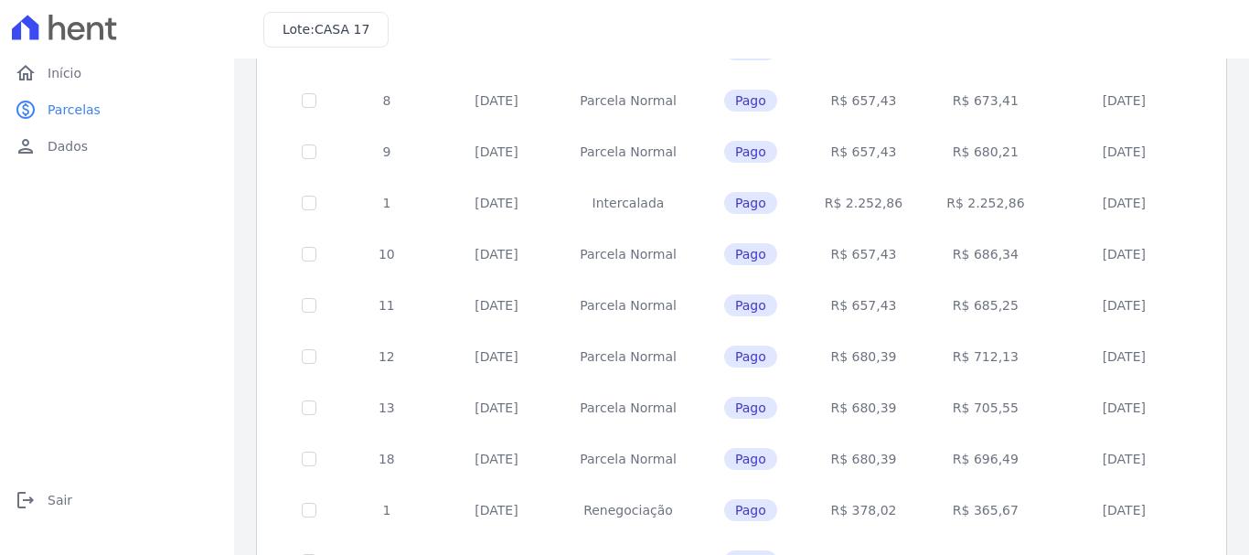
scroll to position [640, 0]
